Goal: Check status: Verify the current state of an ongoing process or item

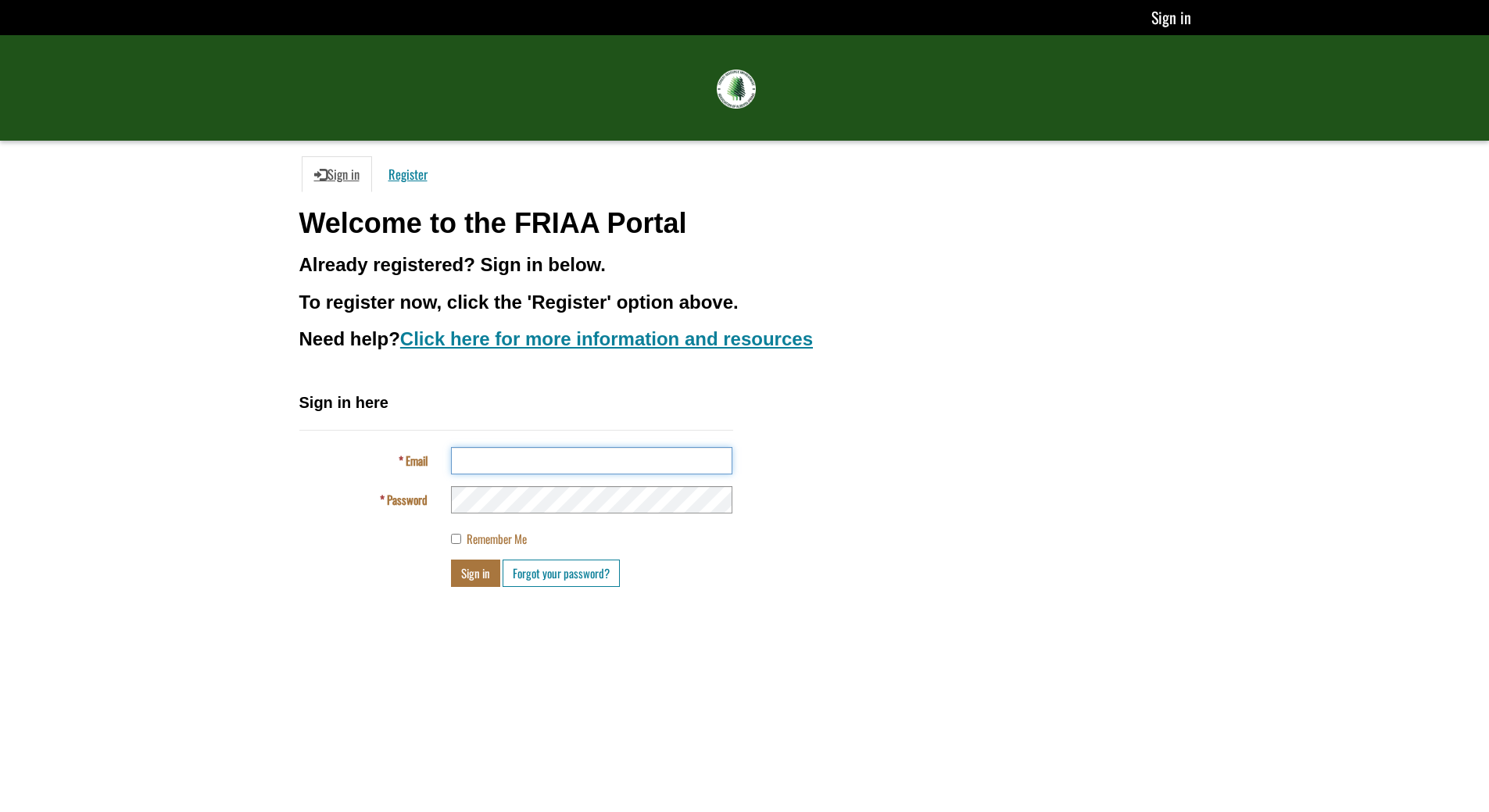
click at [522, 469] on input "Email" at bounding box center [592, 460] width 281 height 27
type input "**********"
click at [451, 559] on button "Sign in" at bounding box center [475, 572] width 50 height 27
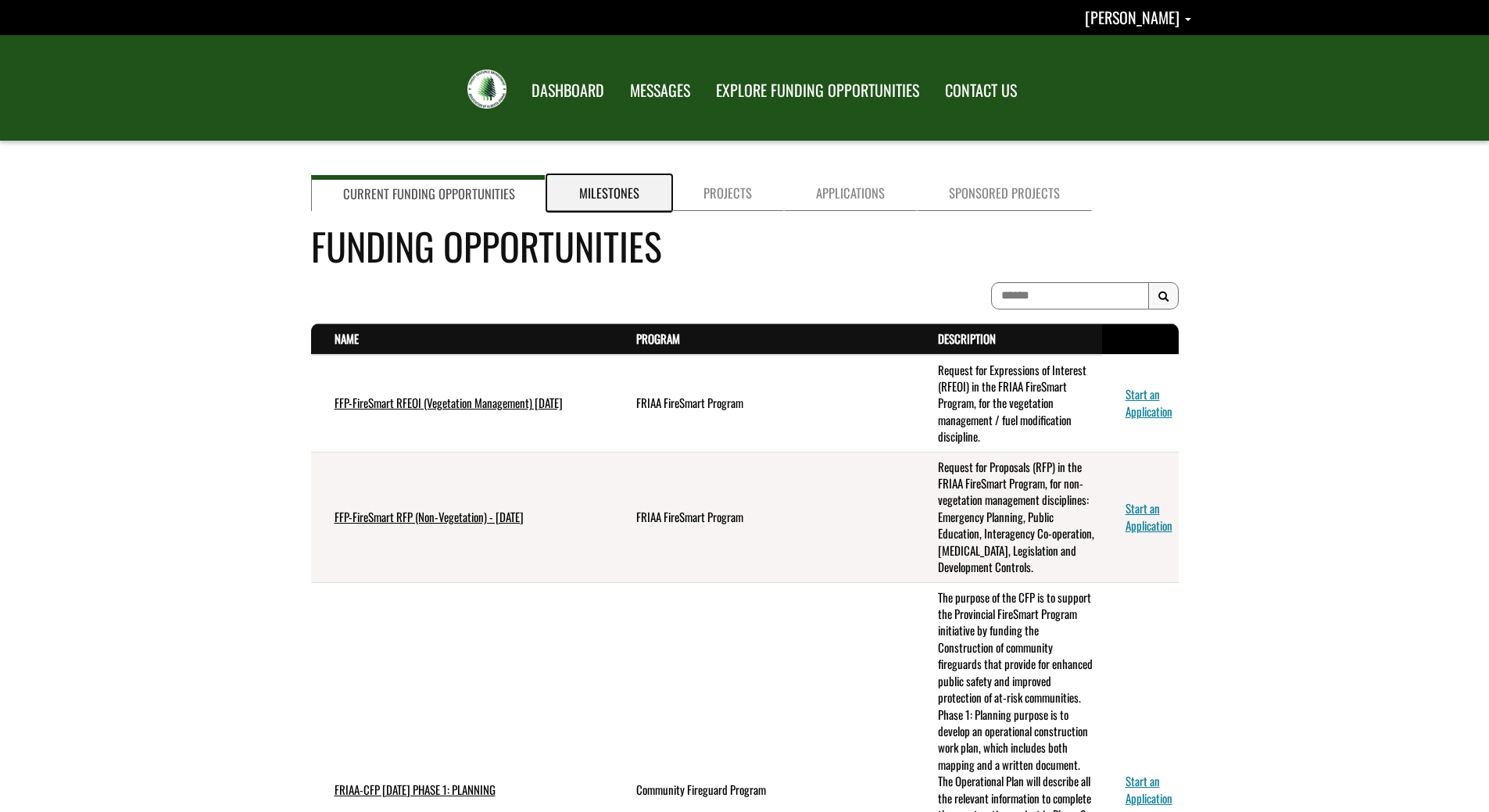
click at [612, 187] on link "Milestones" at bounding box center [609, 193] width 124 height 36
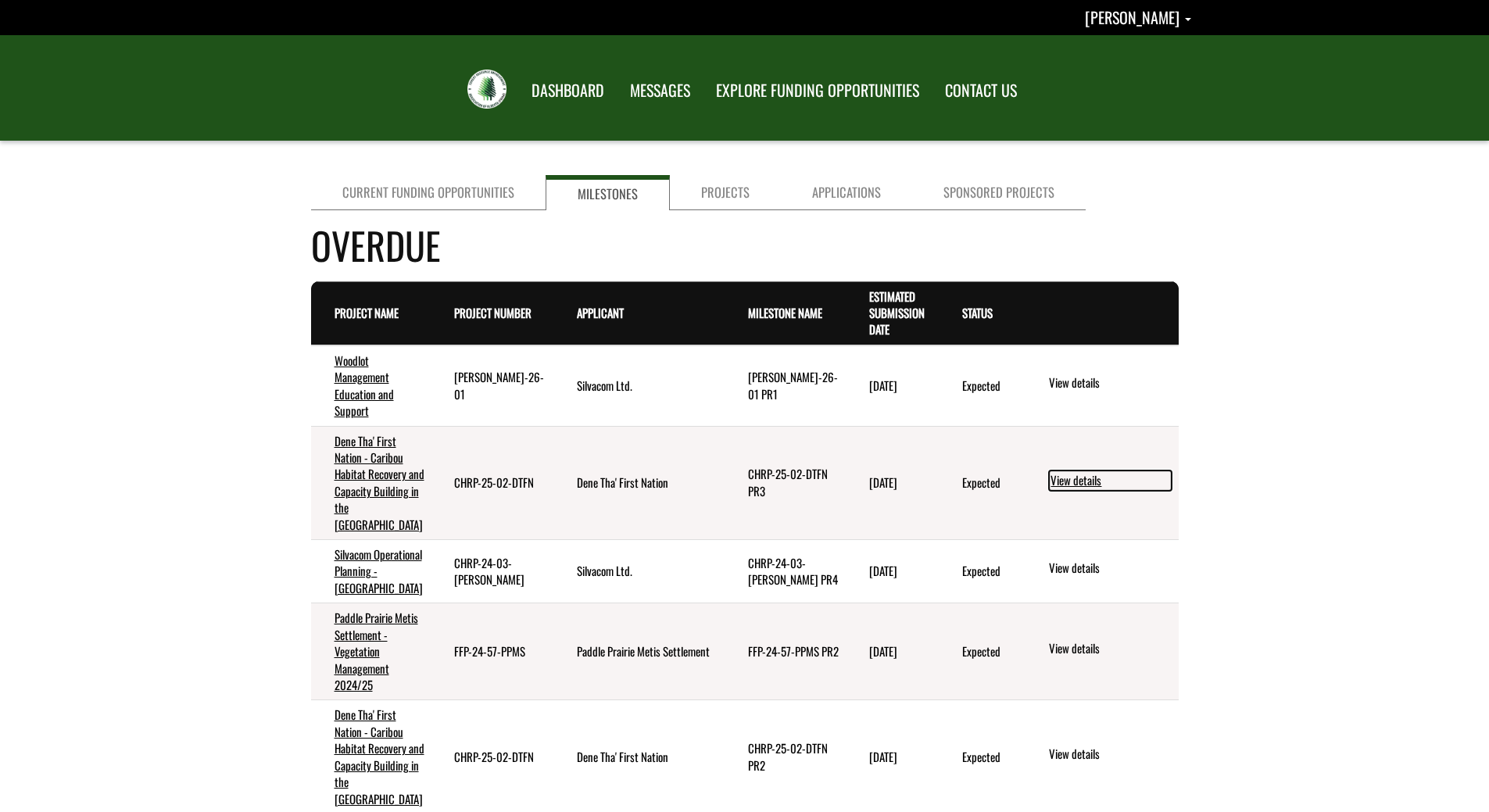
click at [1093, 481] on link "View details" at bounding box center [1110, 480] width 122 height 20
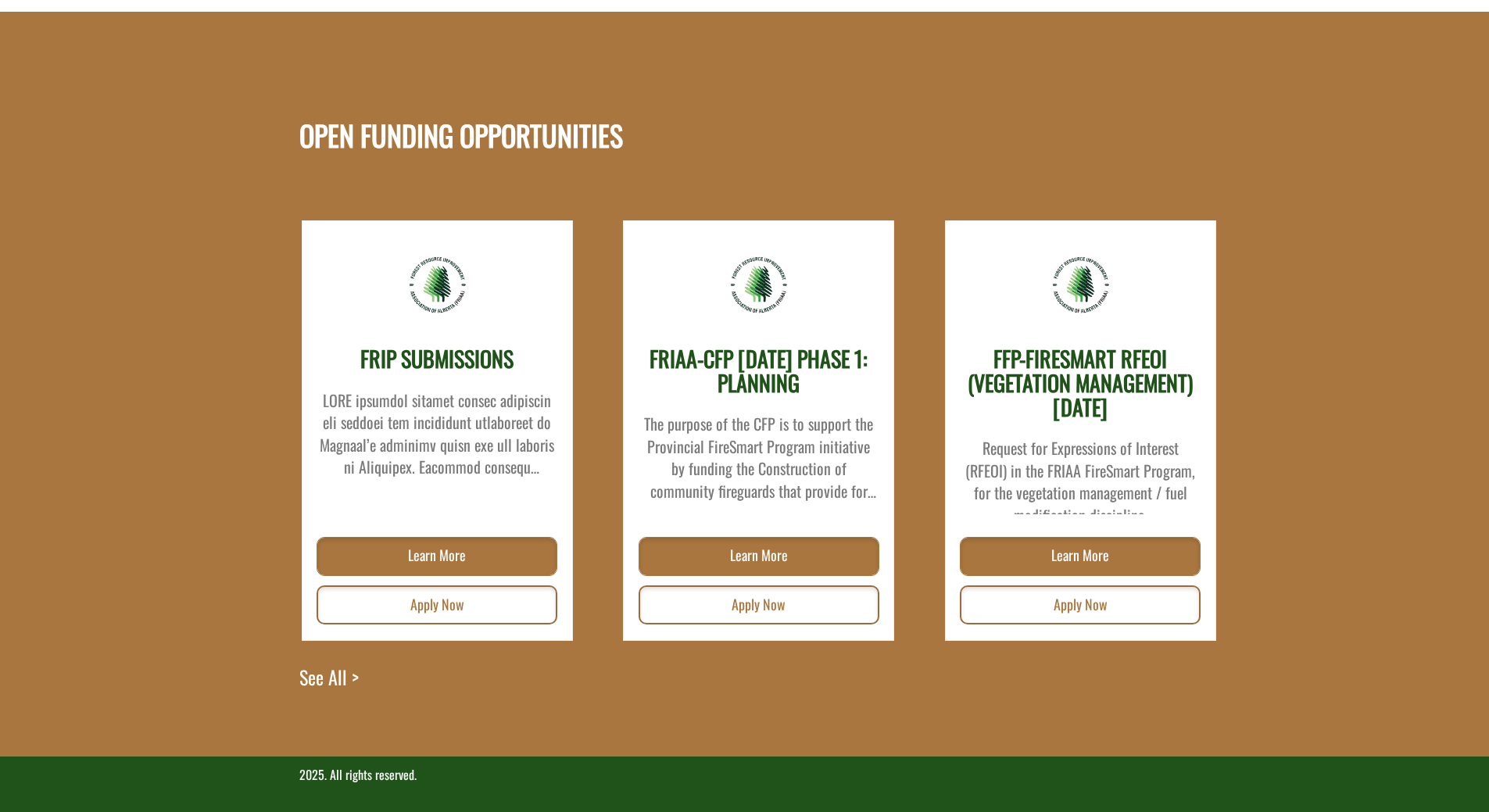
scroll to position [1965, 0]
click at [338, 677] on link "See All >" at bounding box center [329, 710] width 59 height 93
